Goal: Information Seeking & Learning: Learn about a topic

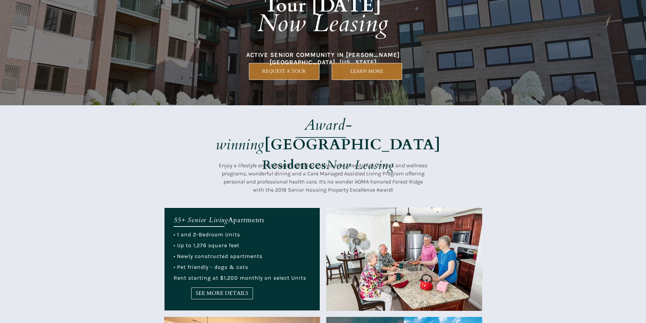
scroll to position [102, 0]
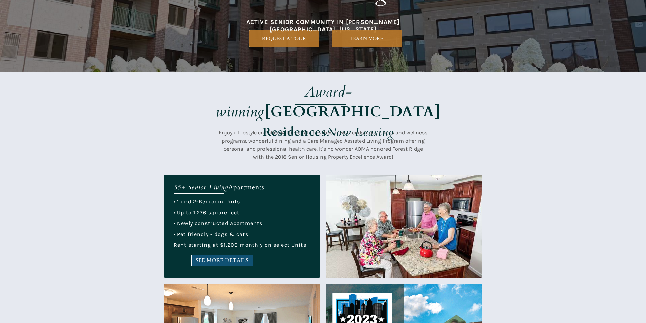
click at [223, 261] on span "SEE MORE DETAILS" at bounding box center [221, 261] width 61 height 6
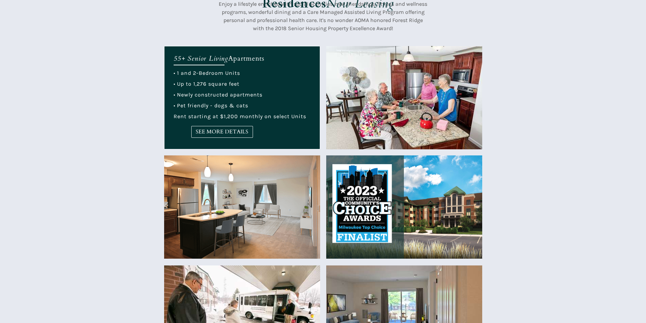
scroll to position [271, 0]
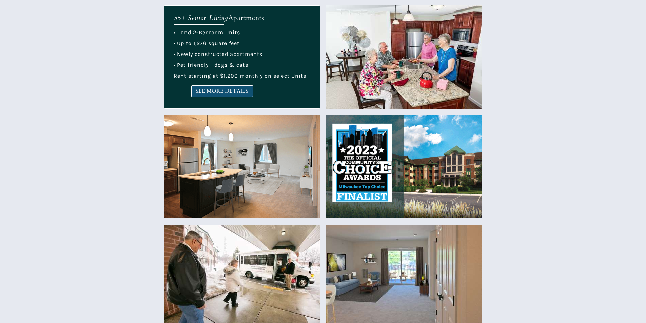
click at [246, 95] on link "SEE MORE DETAILS" at bounding box center [222, 91] width 62 height 12
click at [205, 91] on span "SEE MORE DETAILS" at bounding box center [221, 91] width 61 height 6
click at [230, 88] on span "SEE MORE DETAILS" at bounding box center [221, 91] width 61 height 6
click at [236, 94] on span "SEE MORE DETAILS" at bounding box center [221, 91] width 61 height 6
click at [211, 93] on span "SEE MORE DETAILS" at bounding box center [221, 91] width 61 height 6
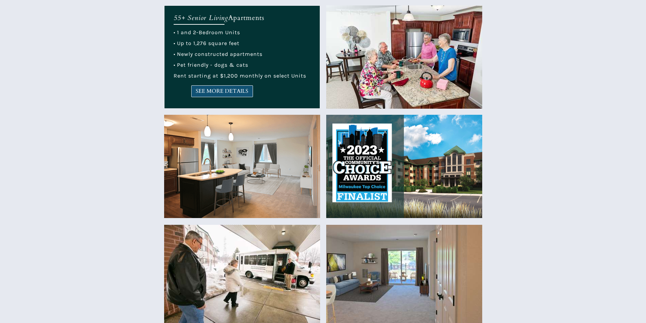
click at [221, 95] on link "SEE MORE DETAILS" at bounding box center [222, 91] width 62 height 12
click at [197, 90] on span "SEE MORE DETAILS" at bounding box center [221, 91] width 61 height 6
click at [240, 88] on span "SEE MORE DETAILS" at bounding box center [221, 91] width 61 height 6
